Goal: Task Accomplishment & Management: Manage account settings

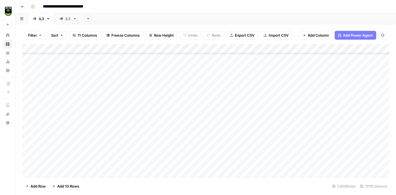
scroll to position [9237, 0]
click at [66, 18] on div "IL3" at bounding box center [67, 19] width 5 height 6
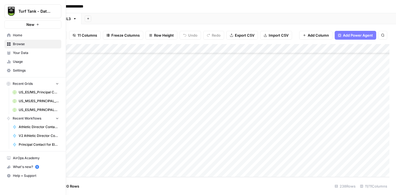
click at [24, 73] on span "Settings" at bounding box center [36, 70] width 46 height 5
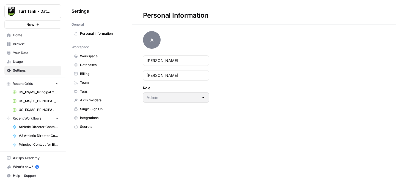
click at [90, 78] on link "Billing" at bounding box center [99, 73] width 55 height 9
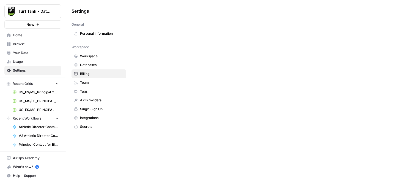
click at [88, 73] on span "Billing" at bounding box center [102, 73] width 44 height 5
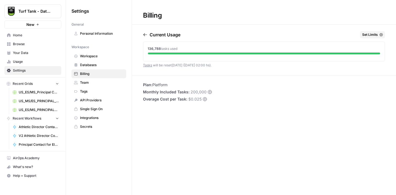
click at [22, 35] on span "Home" at bounding box center [36, 35] width 46 height 5
